Goal: Task Accomplishment & Management: Complete application form

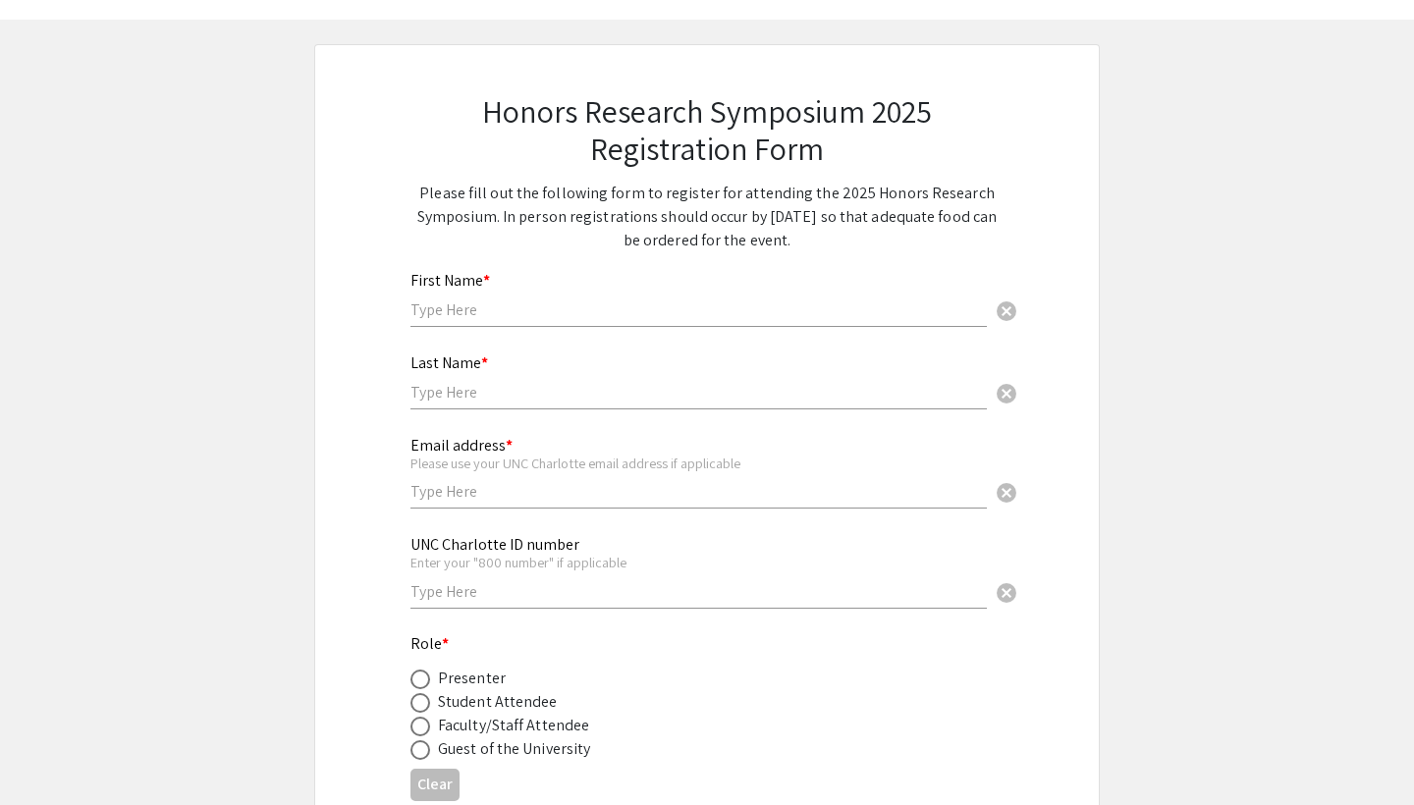
scroll to position [56, 0]
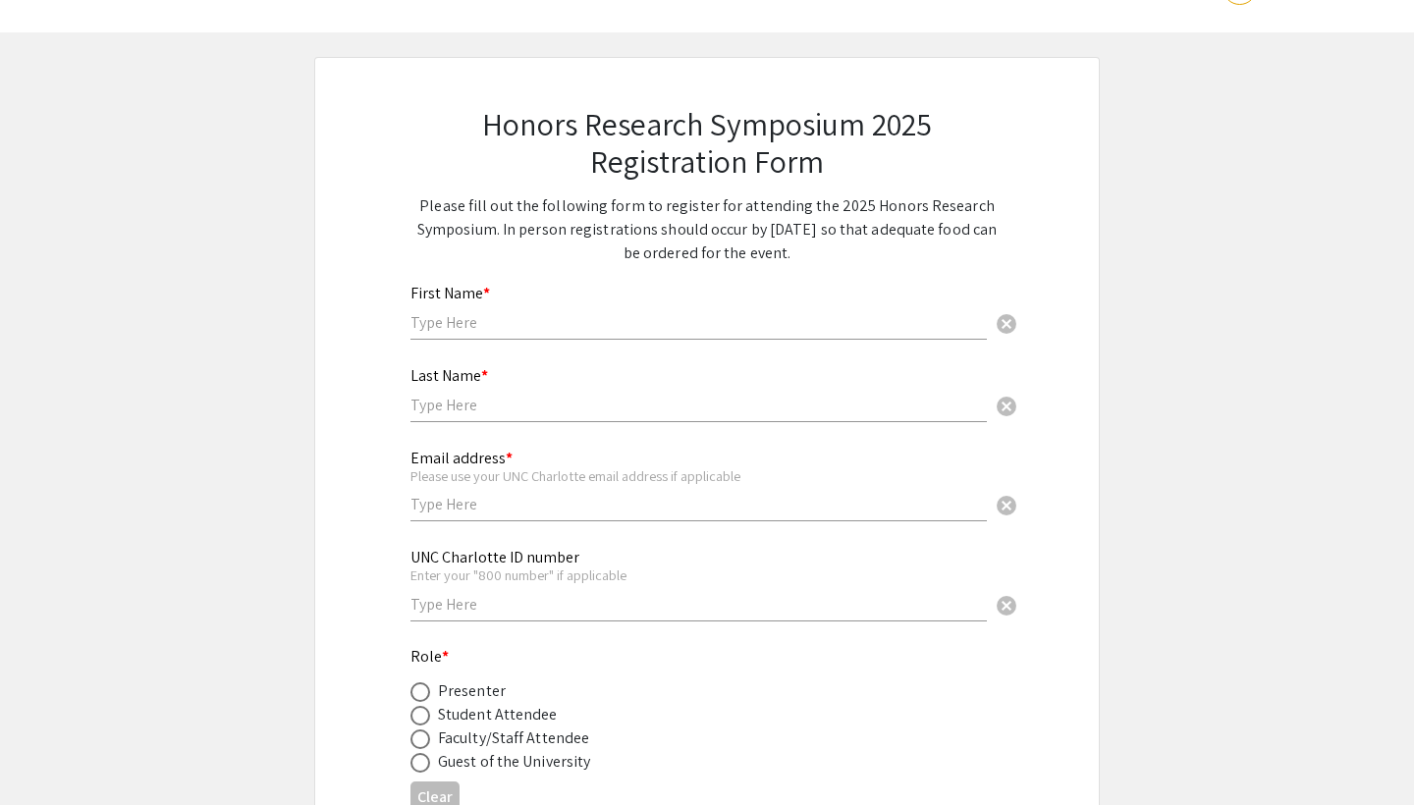
click at [499, 323] on input "text" at bounding box center [698, 322] width 576 height 21
type input "[PERSON_NAME]"
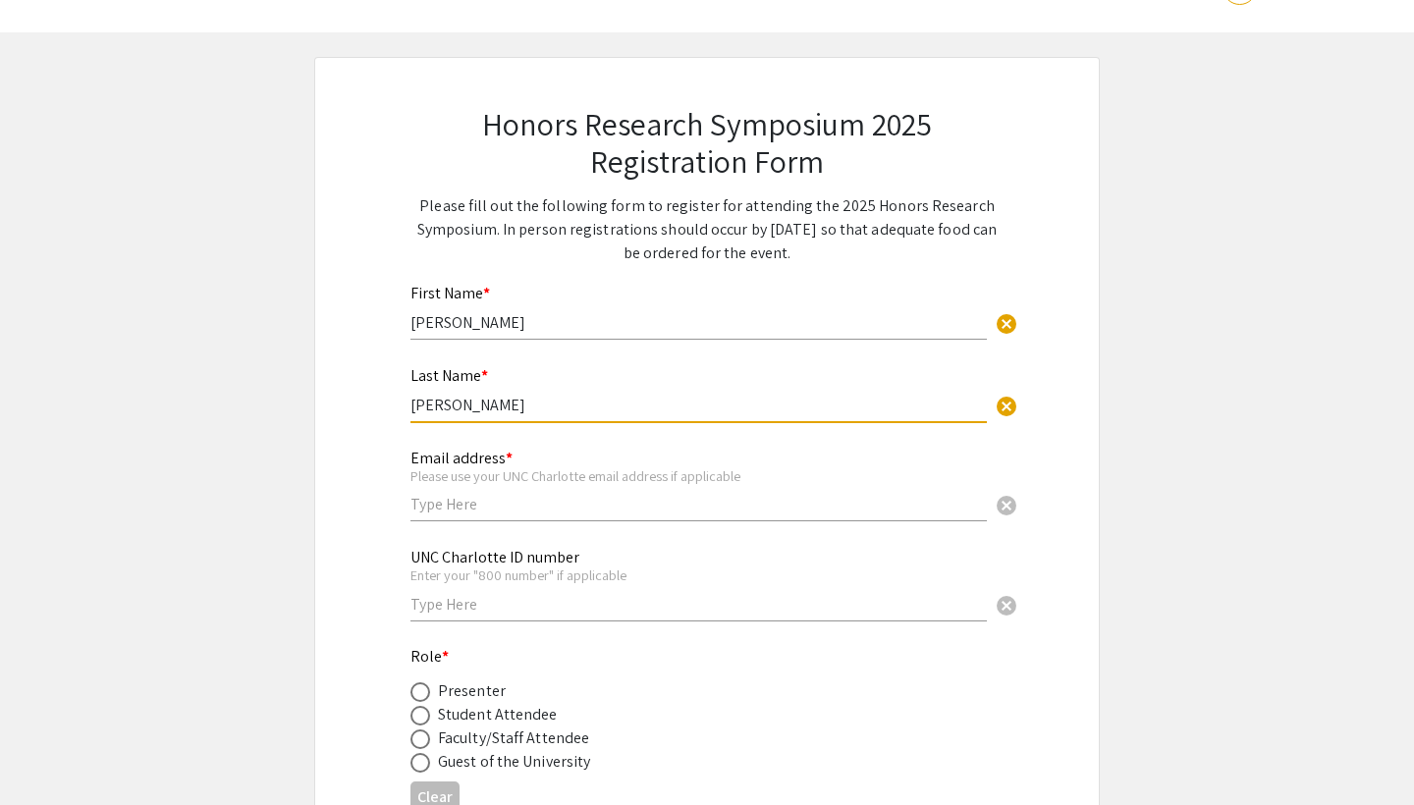
type input "[PERSON_NAME]"
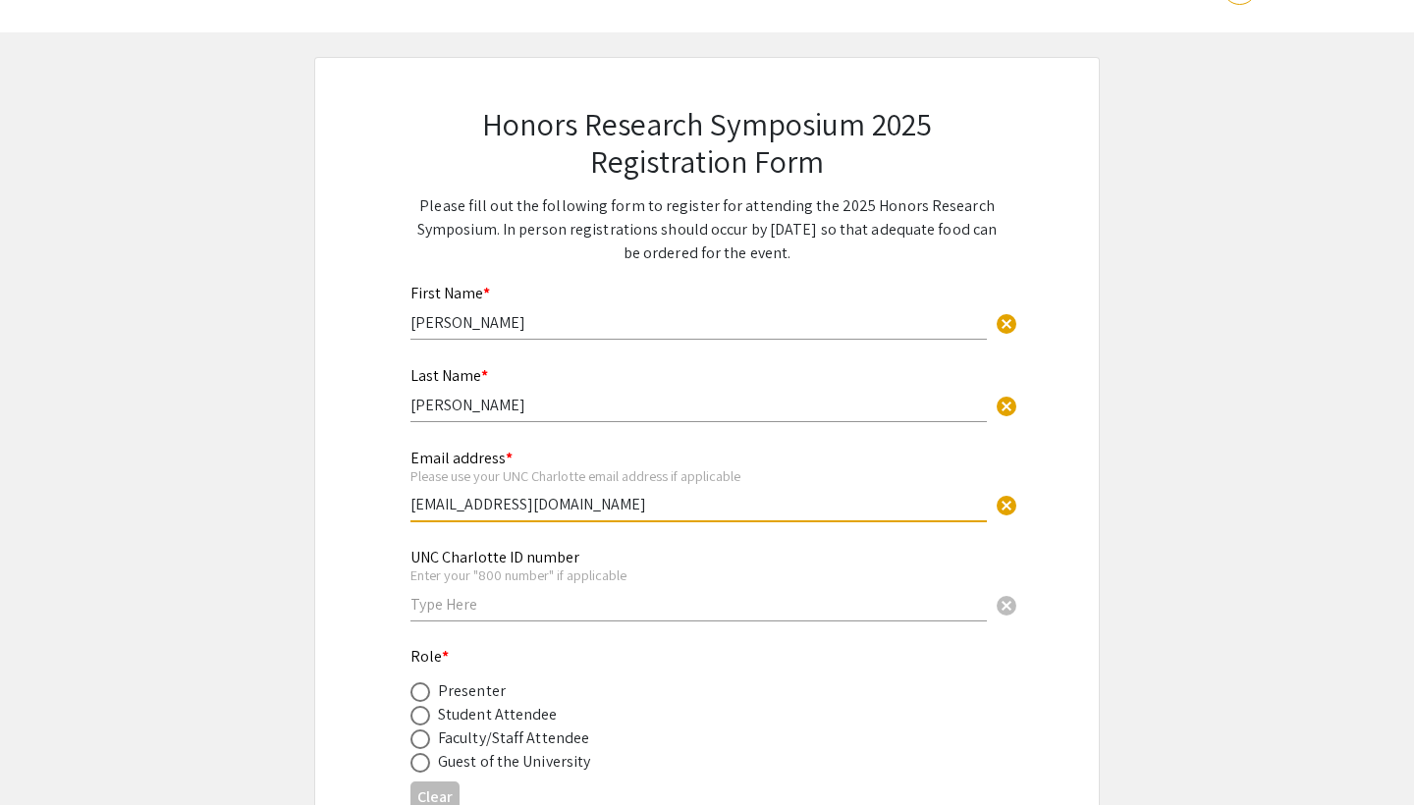
type input "[EMAIL_ADDRESS][DOMAIN_NAME]"
click at [443, 612] on input "text" at bounding box center [698, 604] width 576 height 21
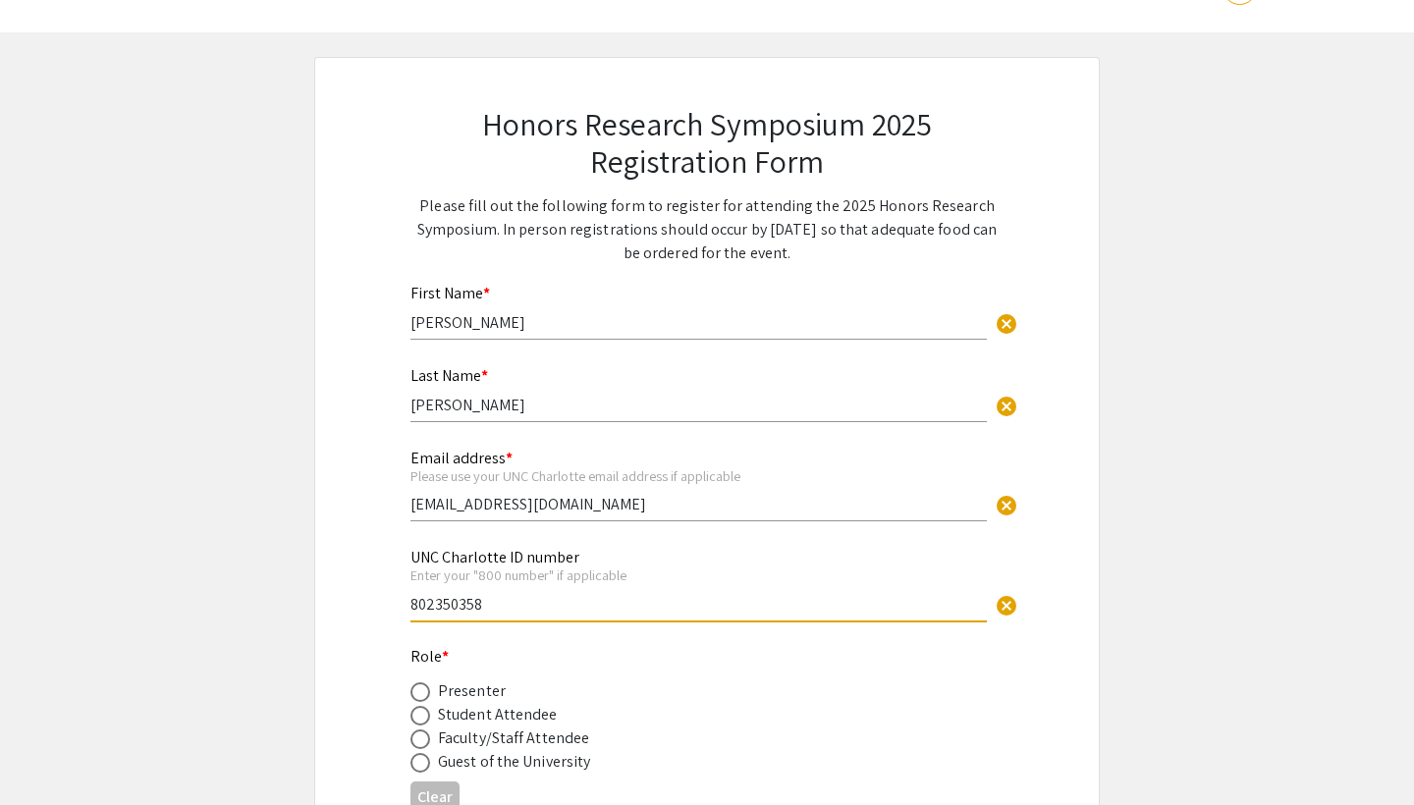
click at [433, 604] on input "802350358" at bounding box center [698, 604] width 576 height 21
type input "801350358"
click at [392, 579] on div "Honors Research Symposium 2025 Registration Form Please fill out the following …" at bounding box center [706, 576] width 687 height 1036
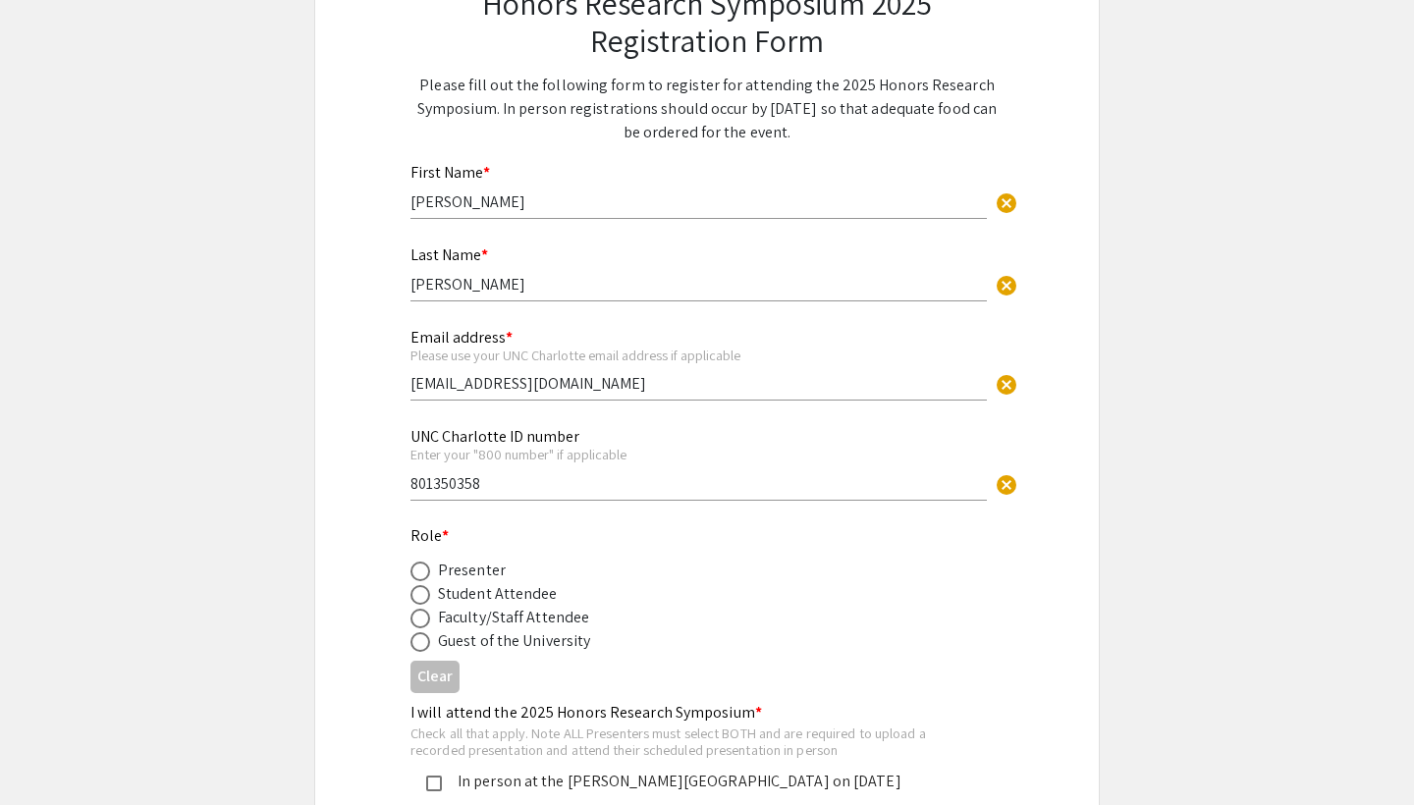
scroll to position [180, 0]
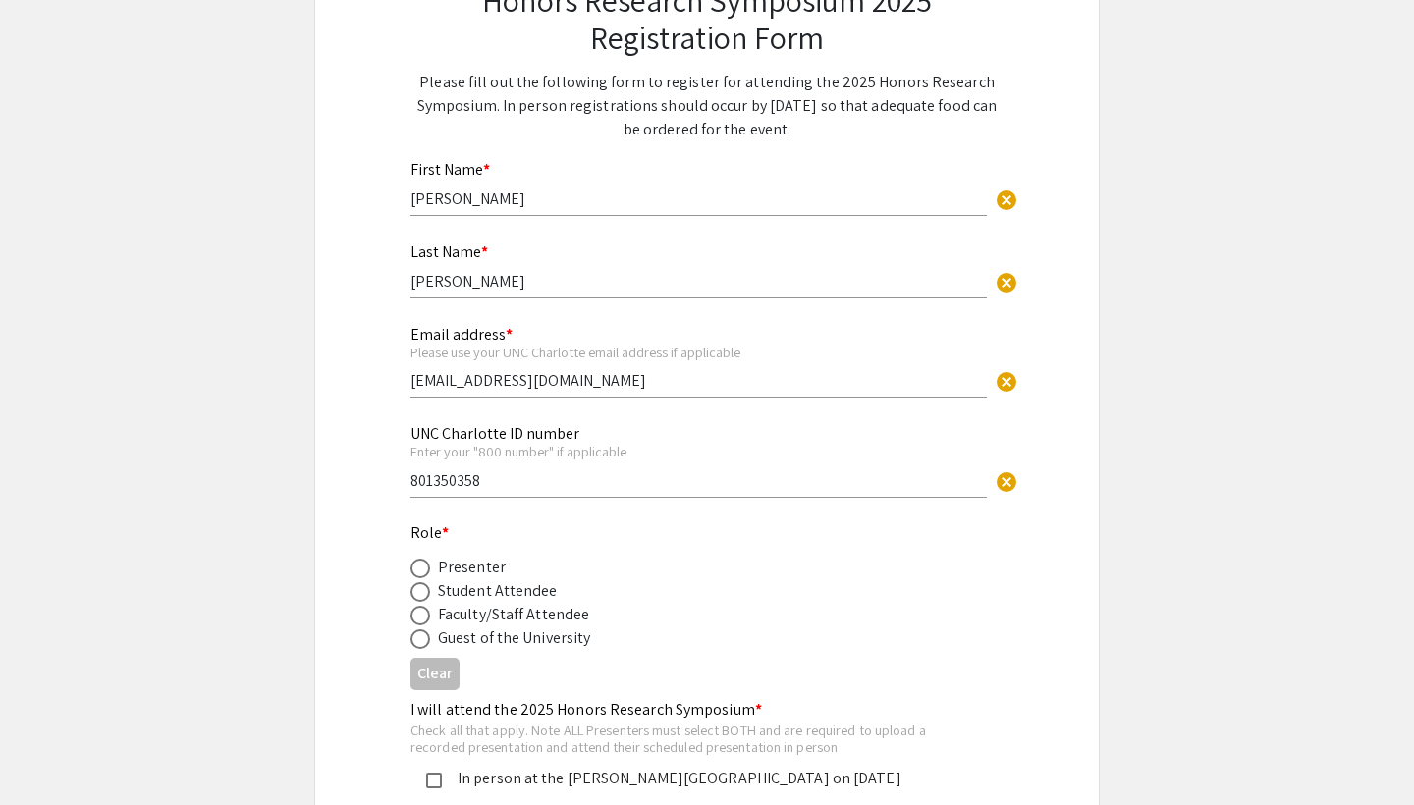
click at [424, 571] on span at bounding box center [420, 569] width 20 height 20
click at [424, 571] on input "radio" at bounding box center [420, 569] width 20 height 20
radio input "true"
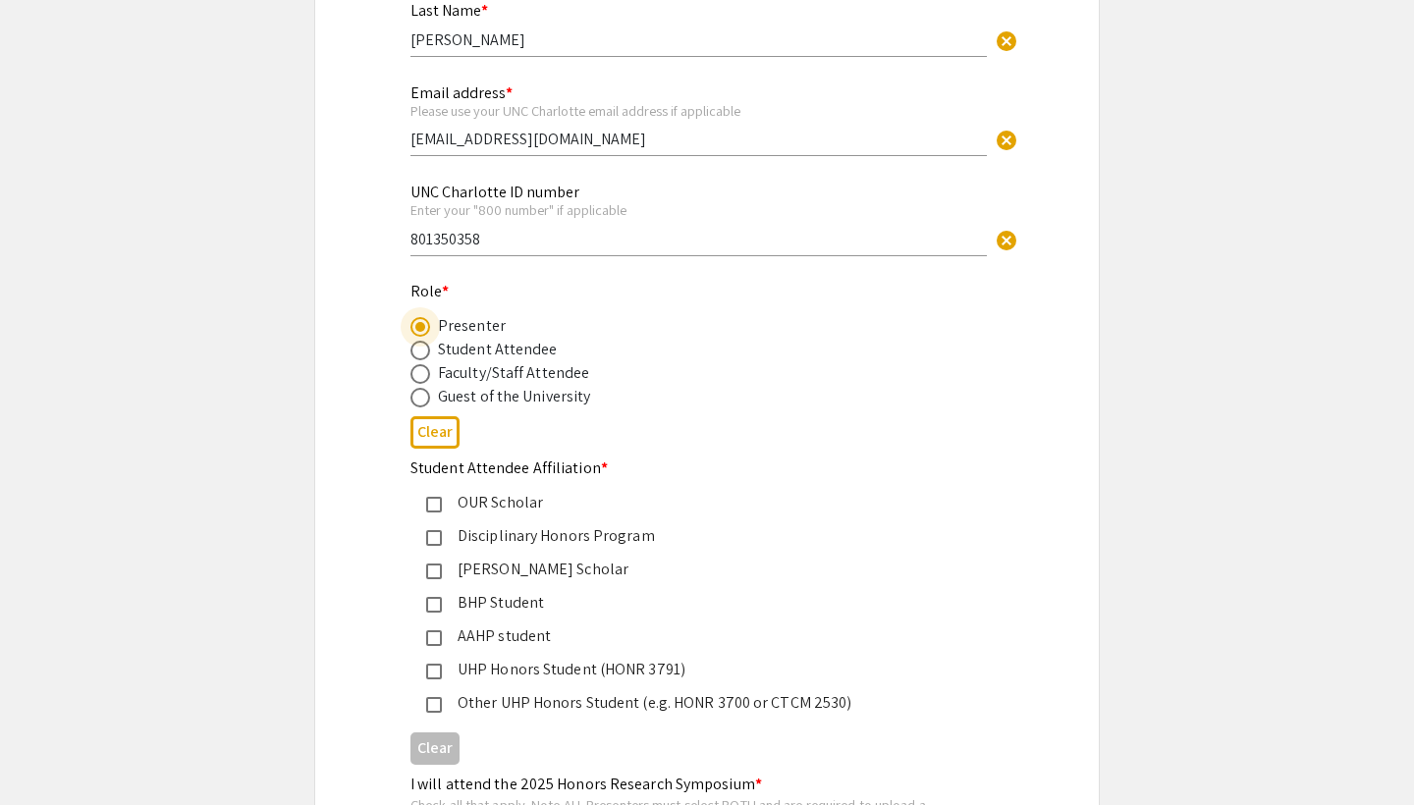
scroll to position [425, 0]
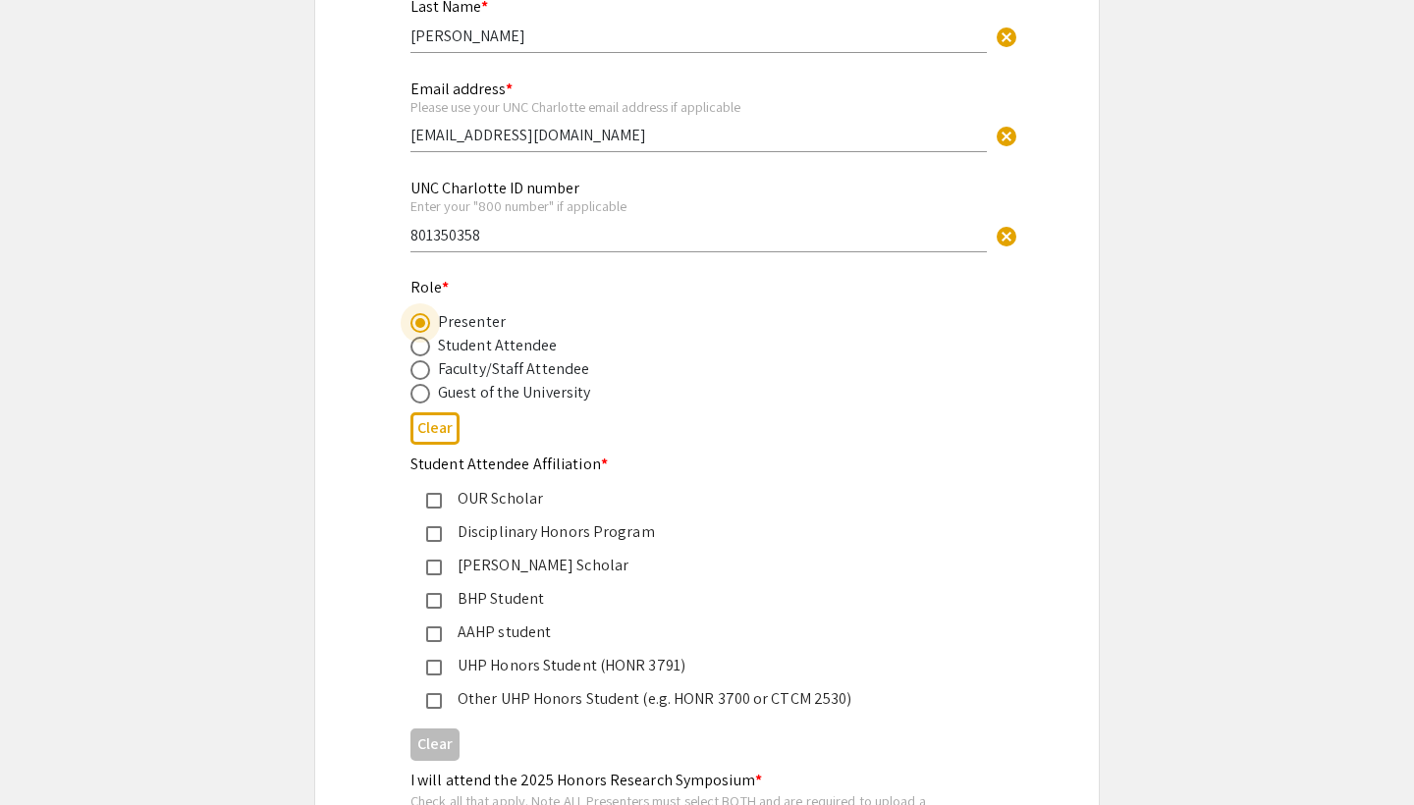
click at [448, 698] on div "Other UHP Honors Student (e.g. HONR 3700 or CTCM 2530)" at bounding box center [699, 699] width 515 height 24
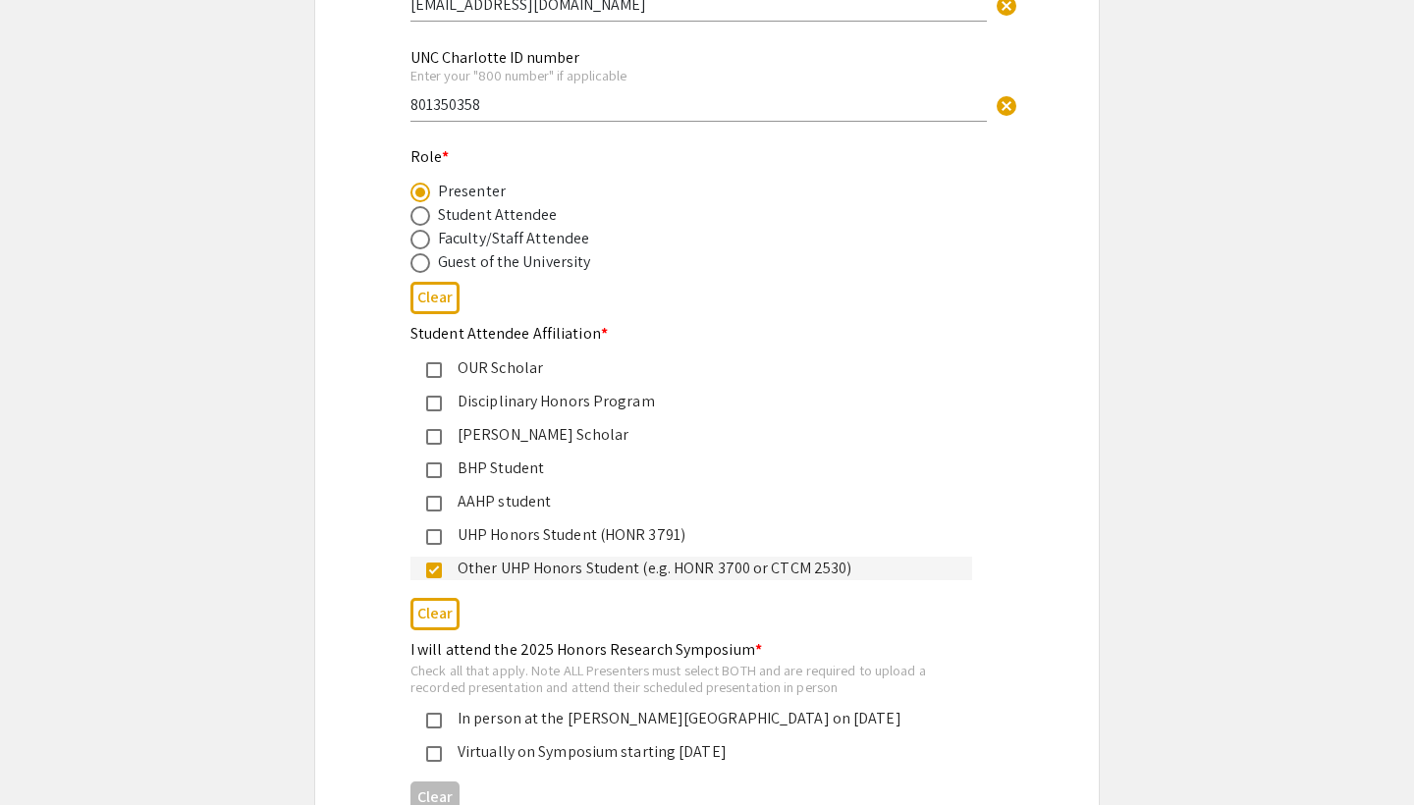
scroll to position [559, 0]
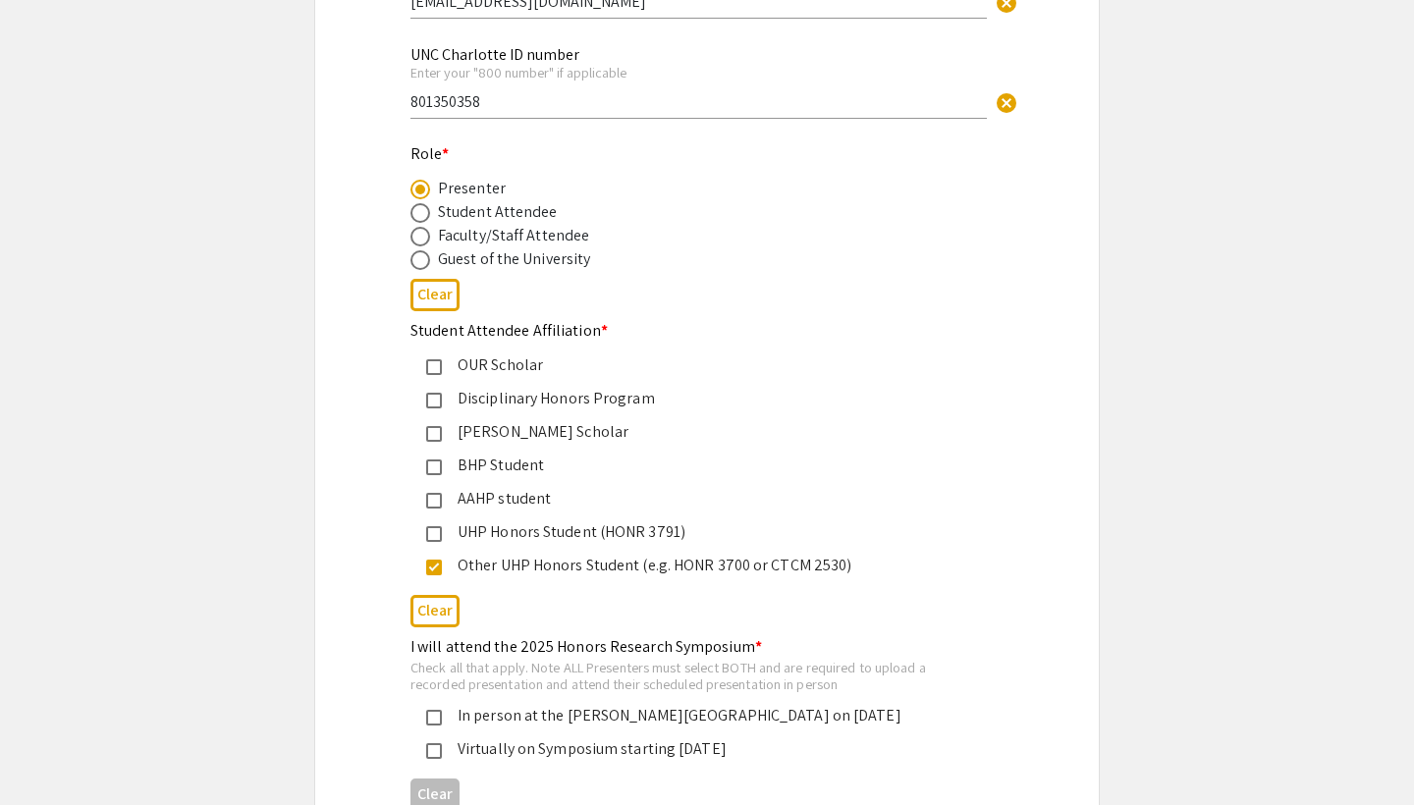
click at [443, 711] on div "In person at the [PERSON_NAME][GEOGRAPHIC_DATA] on [DATE]" at bounding box center [699, 716] width 515 height 24
click at [372, 624] on div "Honors Research Symposium 2025 Registration Form Please fill out the following …" at bounding box center [706, 296] width 687 height 1482
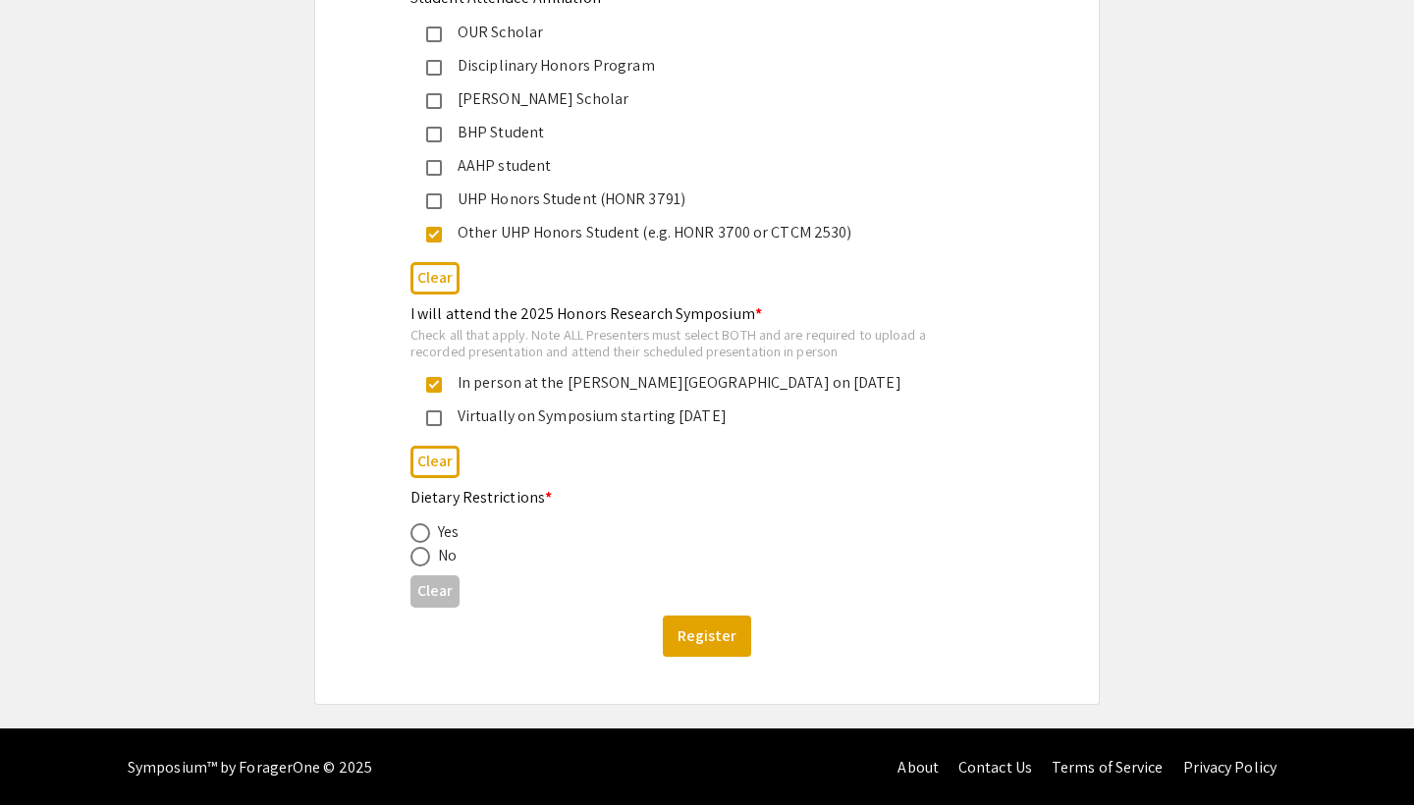
scroll to position [891, 0]
click at [422, 553] on span at bounding box center [420, 558] width 20 height 20
click at [422, 553] on input "radio" at bounding box center [420, 558] width 20 height 20
radio input "true"
click at [713, 633] on button "Register" at bounding box center [707, 637] width 88 height 41
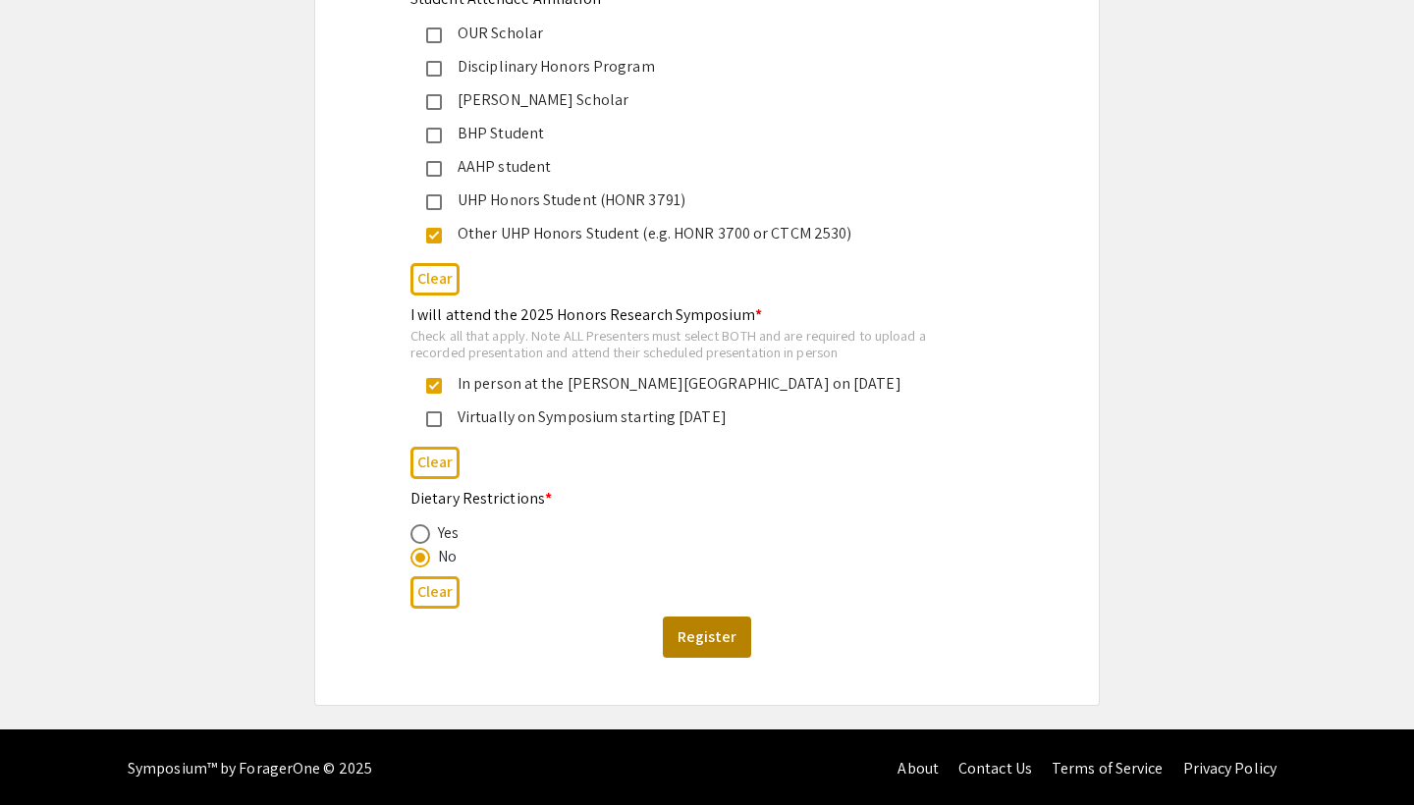
scroll to position [0, 0]
